Goal: Check status

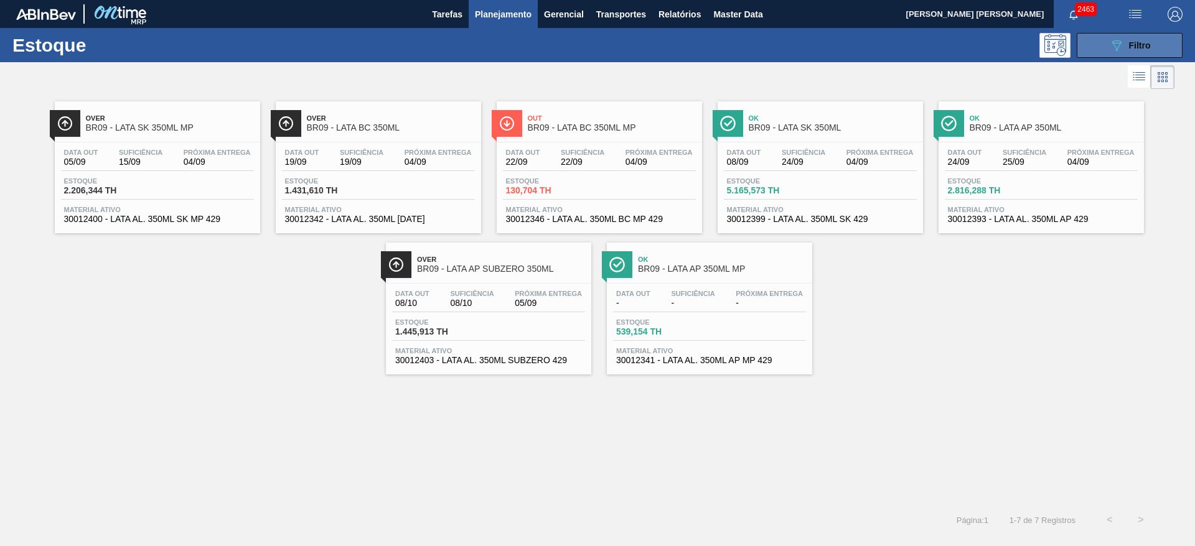
click at [796, 42] on button "089F7B8B-B2A5-4AFE-B5C0-19BA573D28AC Filtro" at bounding box center [1129, 45] width 106 height 25
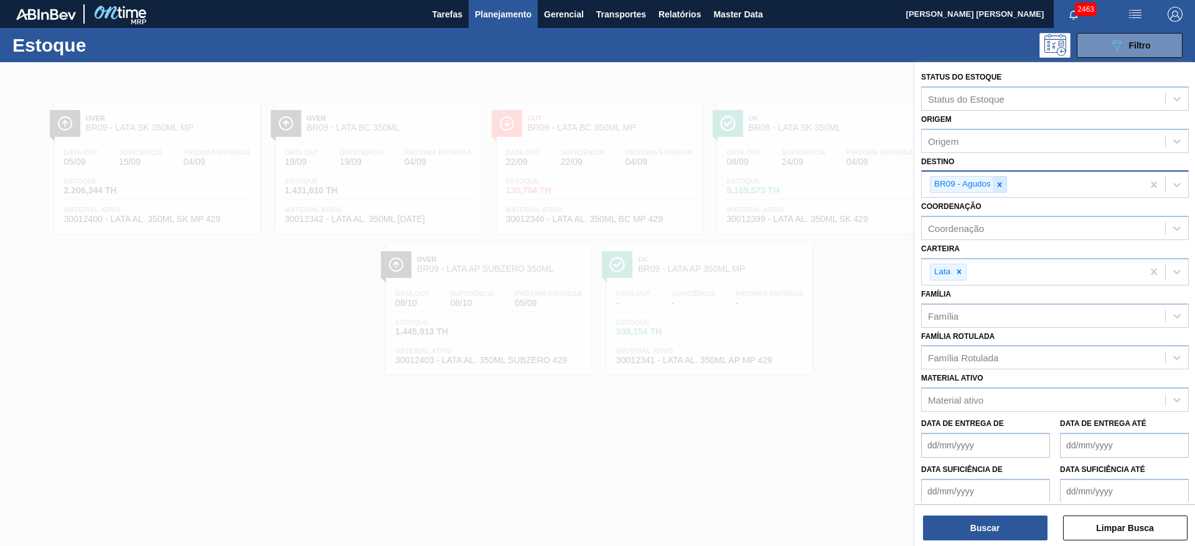
click at [796, 180] on div at bounding box center [999, 185] width 14 height 16
type input "21"
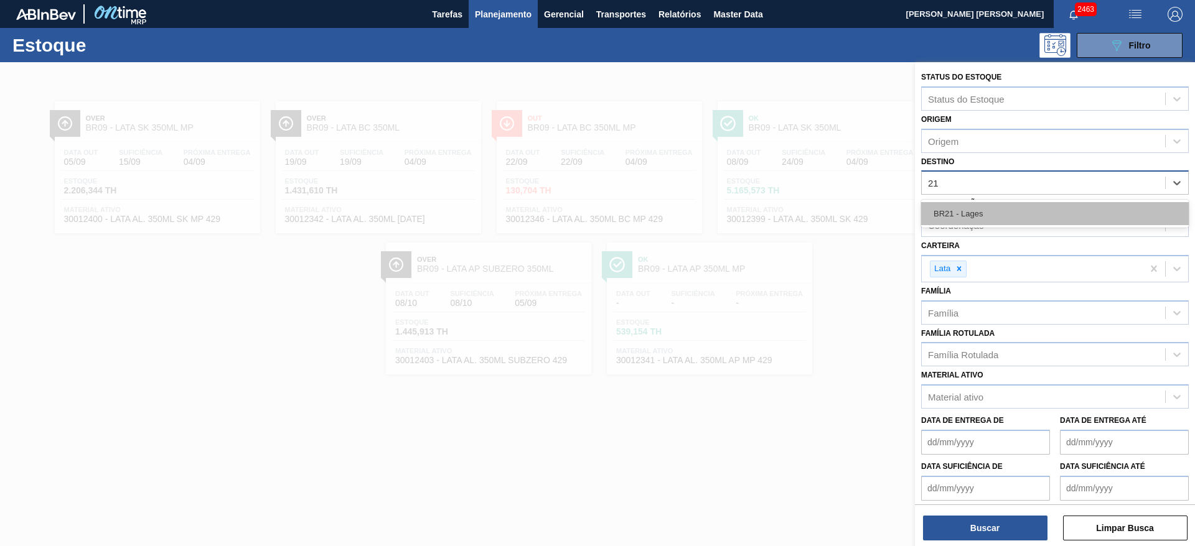
click at [796, 209] on div "BR21 - Lages" at bounding box center [1055, 213] width 268 height 23
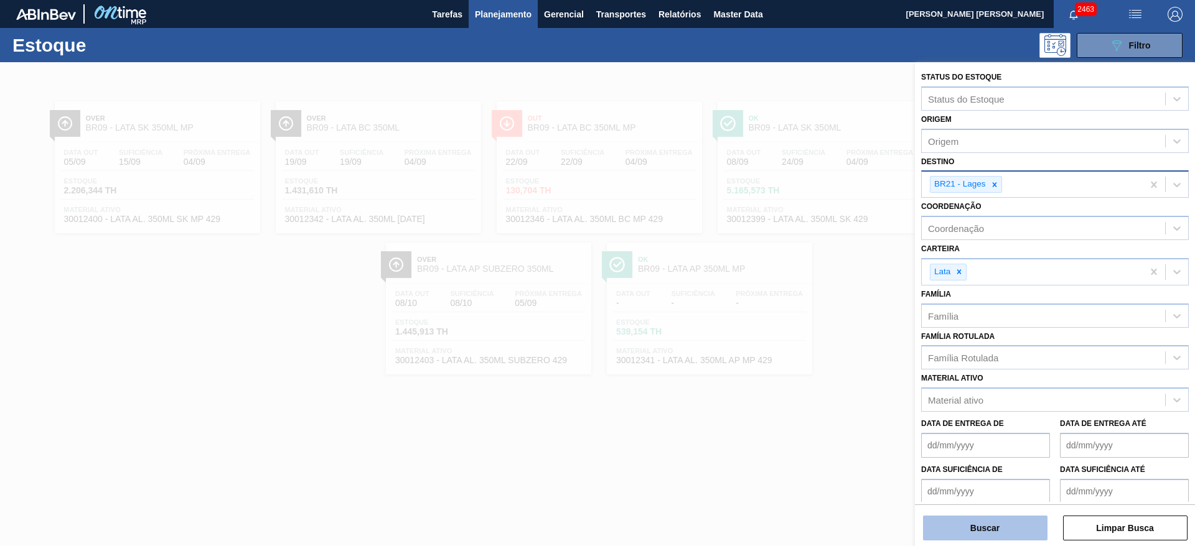
click at [796, 363] on button "Buscar" at bounding box center [985, 528] width 124 height 25
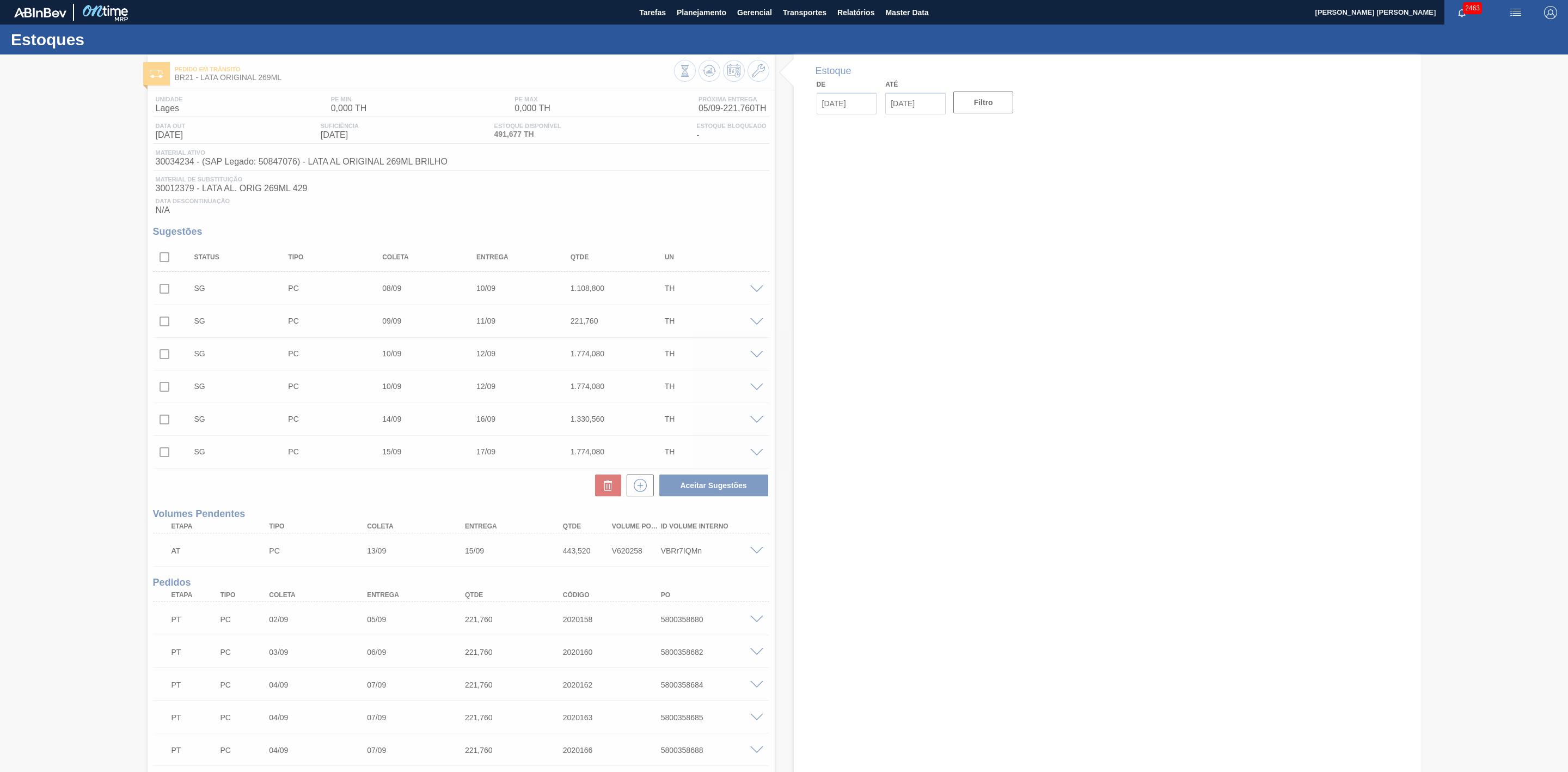
type input "[DATE]"
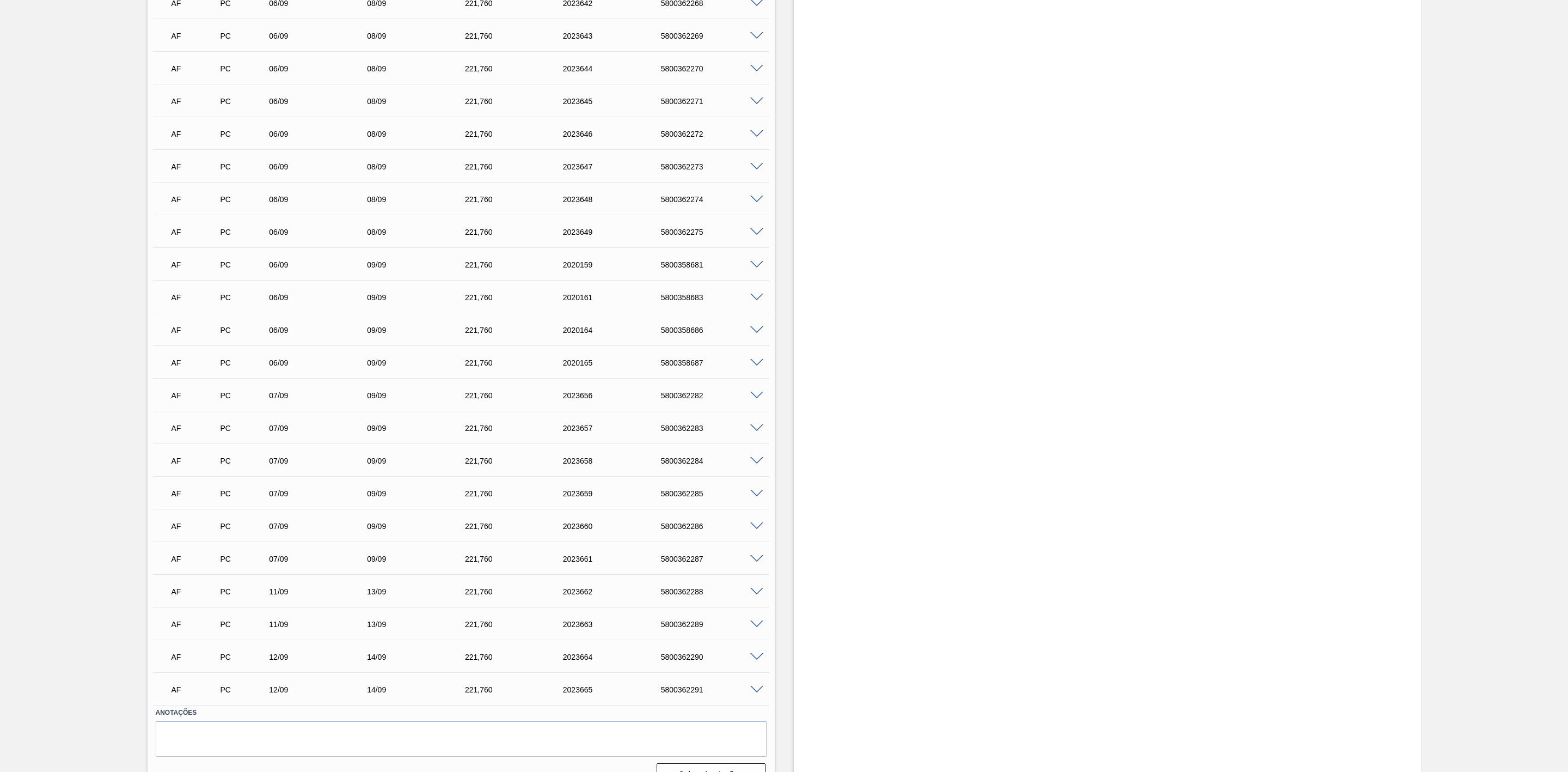
scroll to position [1144, 0]
